Goal: Answer question/provide support: Share knowledge or assist other users

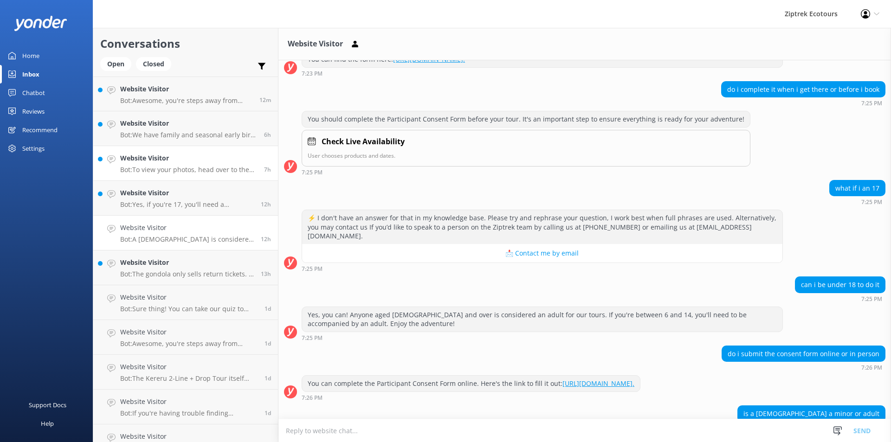
scroll to position [492, 0]
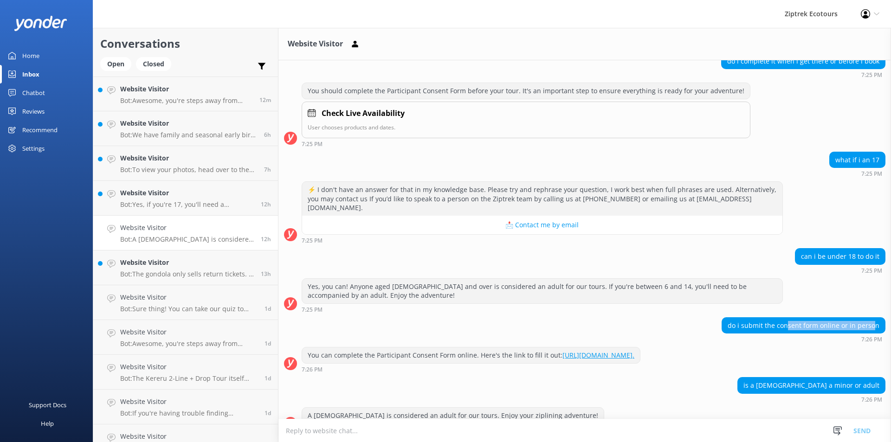
drag, startPoint x: 867, startPoint y: 303, endPoint x: 785, endPoint y: 308, distance: 82.8
click at [785, 318] on div "do i submit the consent form online or in person" at bounding box center [803, 326] width 163 height 16
click at [790, 318] on div "do i submit the consent form online or in person" at bounding box center [803, 326] width 163 height 16
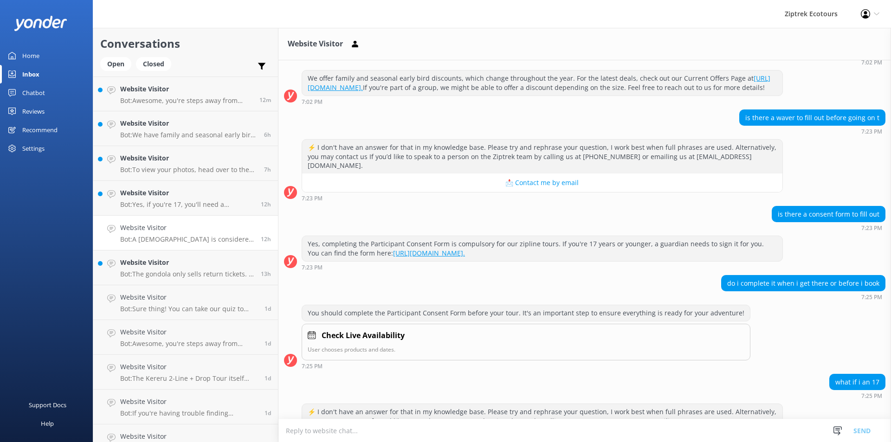
scroll to position [260, 0]
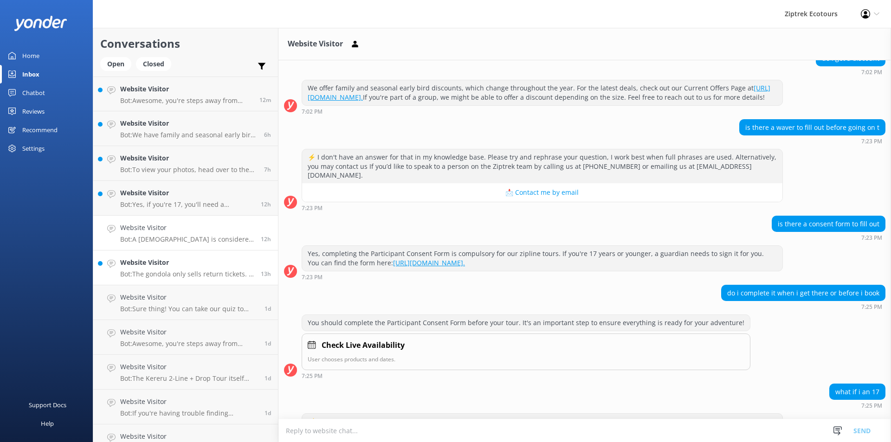
click at [170, 275] on p "Bot: The gondola only sells return tickets. If you're on the Kea 6-Line Tour, y…" at bounding box center [187, 274] width 134 height 8
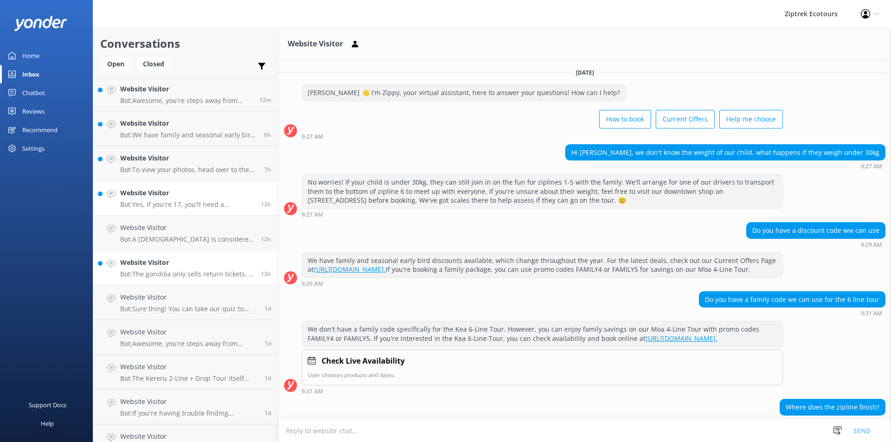
scroll to position [100, 0]
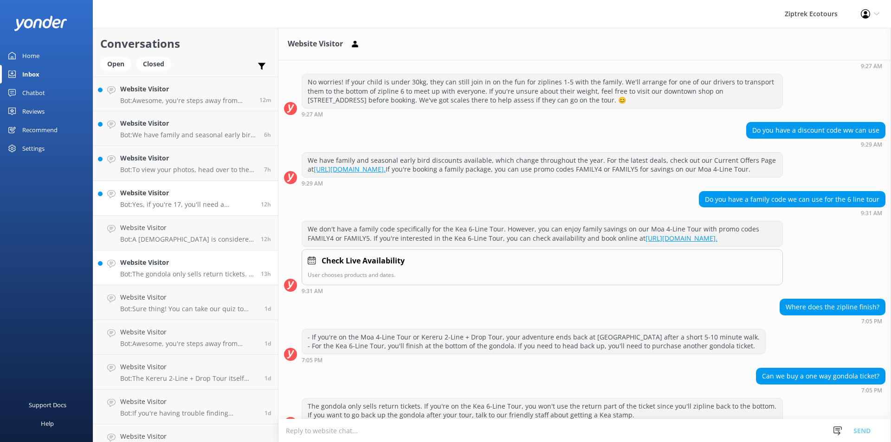
click at [177, 197] on h4 "Website Visitor" at bounding box center [187, 193] width 134 height 10
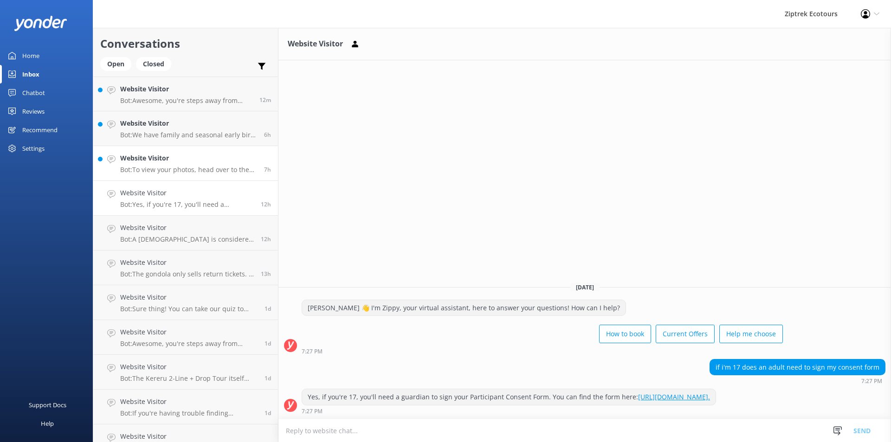
click at [209, 161] on h4 "Website Visitor" at bounding box center [188, 158] width 137 height 10
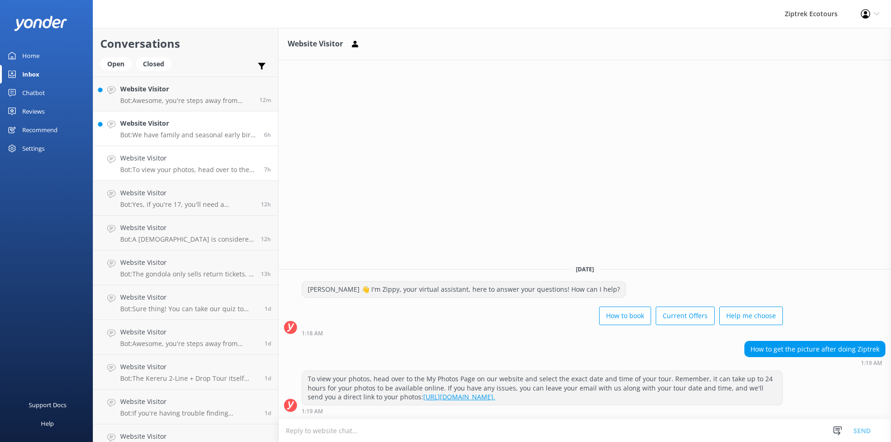
click at [239, 129] on div "Website Visitor Bot: We have family and seasonal early bird discounts available…" at bounding box center [188, 128] width 137 height 20
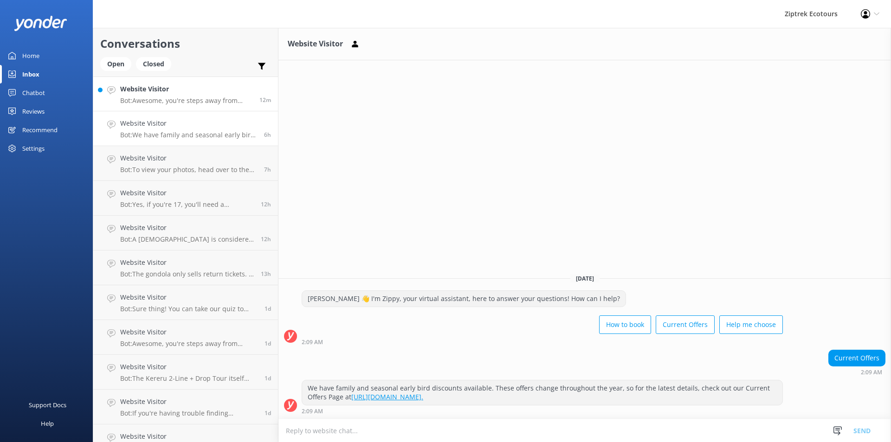
click at [234, 96] on div "Website Visitor Bot: Awesome, you're steps away from ziplining! It's easiest to…" at bounding box center [186, 94] width 132 height 20
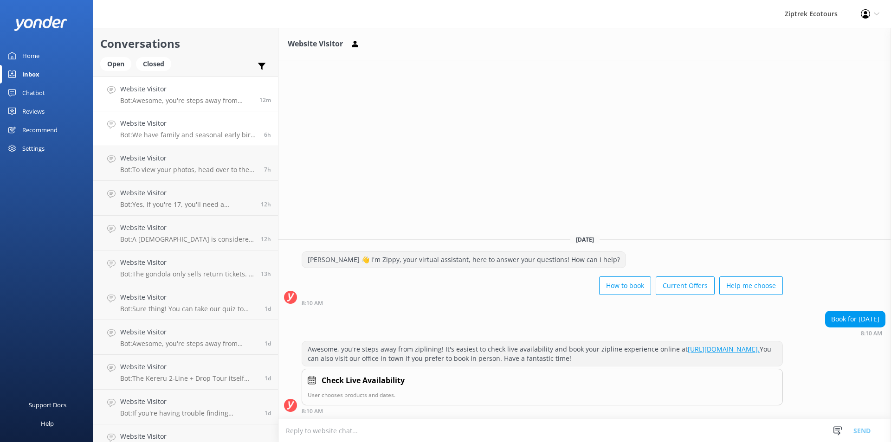
click at [220, 130] on div "Website Visitor Bot: We have family and seasonal early bird discounts available…" at bounding box center [188, 128] width 137 height 20
